Goal: Find contact information: Find contact information

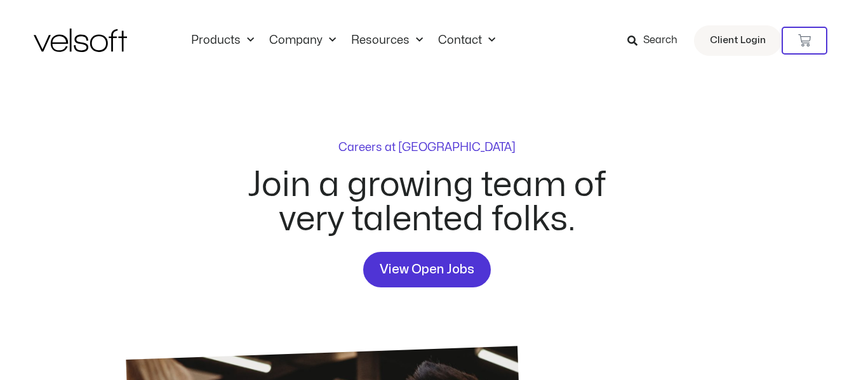
click at [408, 265] on span "View Open Jobs" at bounding box center [427, 270] width 95 height 20
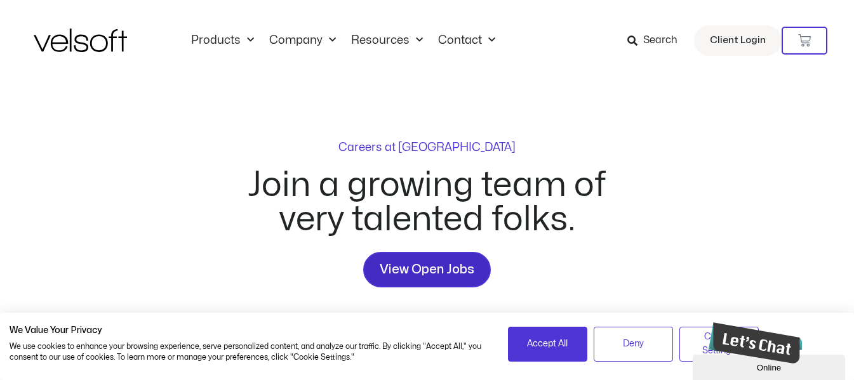
click at [461, 285] on link "View Open Jobs" at bounding box center [427, 270] width 128 height 36
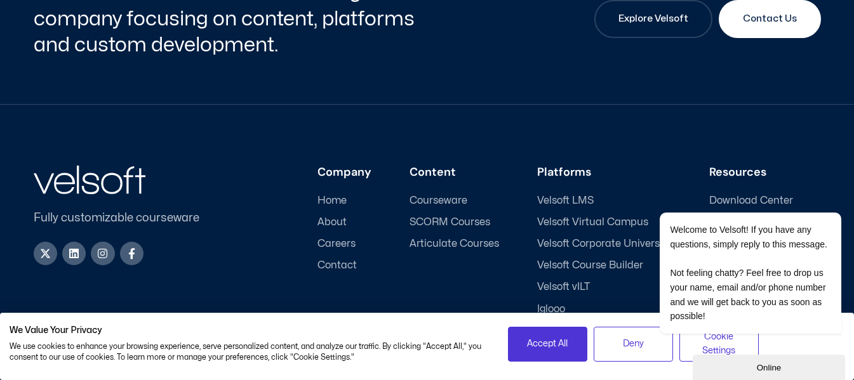
scroll to position [1908, 0]
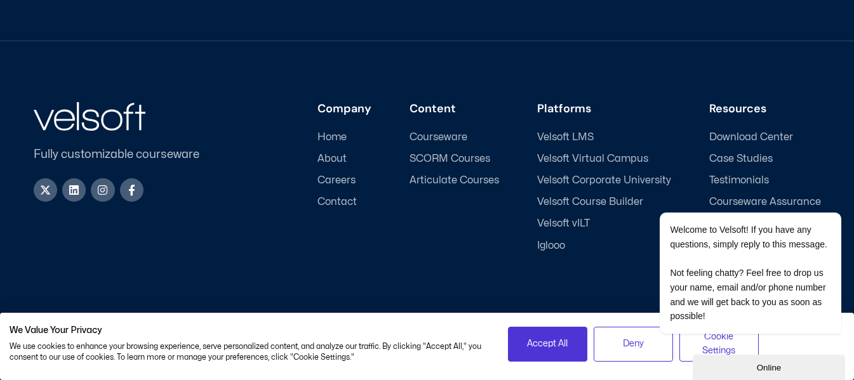
click at [451, 135] on span "Courseware" at bounding box center [438, 137] width 58 height 12
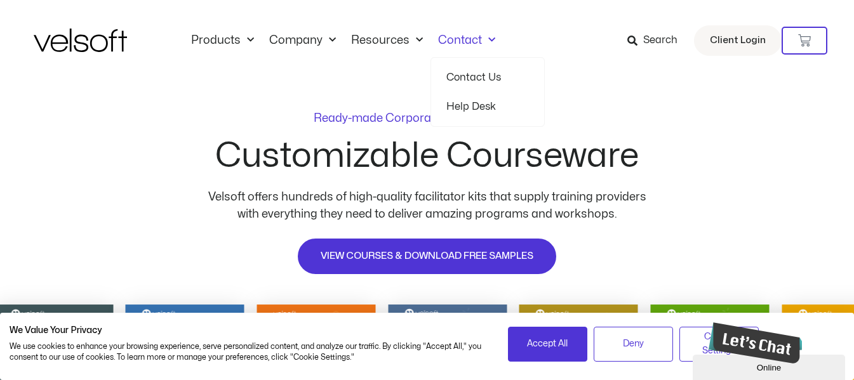
click at [467, 74] on link "Contact Us" at bounding box center [487, 77] width 83 height 29
